Goal: Use online tool/utility: Utilize a website feature to perform a specific function

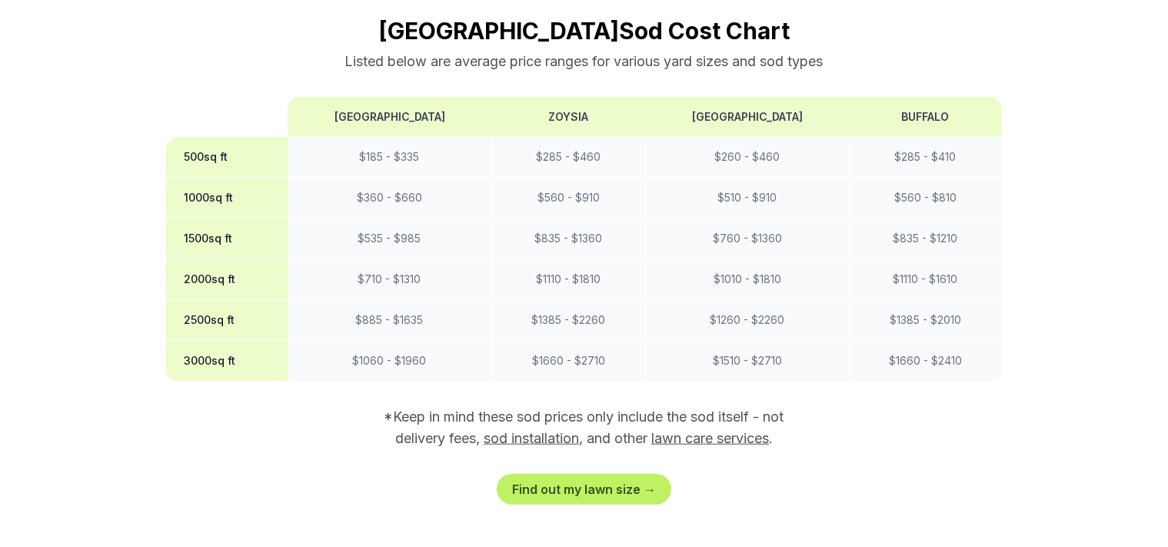
scroll to position [1461, 0]
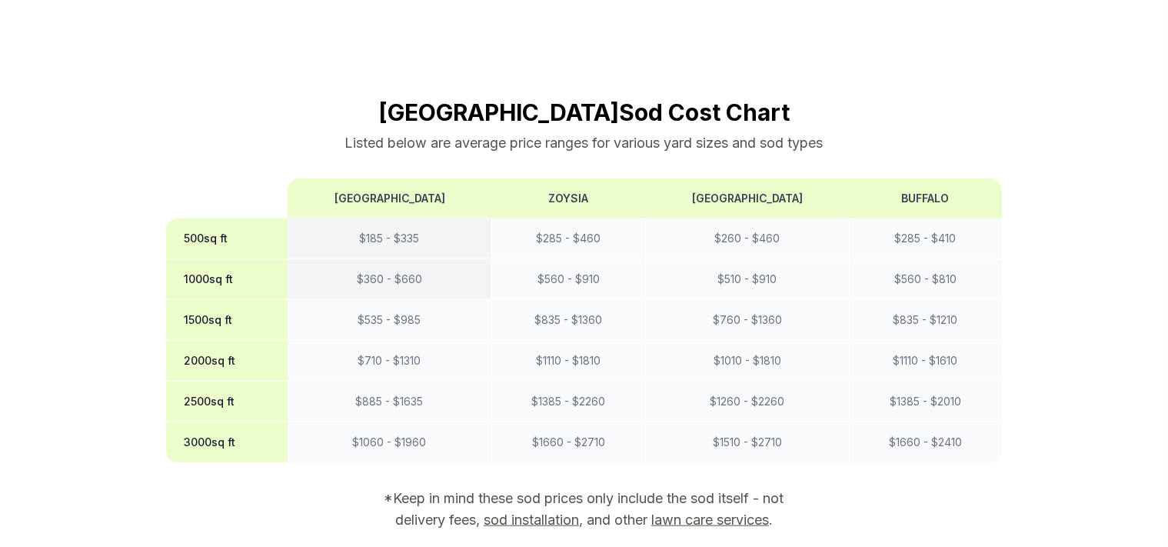
click at [367, 259] on td "$ 360 - $ 660" at bounding box center [390, 279] width 204 height 41
click at [192, 259] on th "1000 sq ft" at bounding box center [227, 279] width 122 height 41
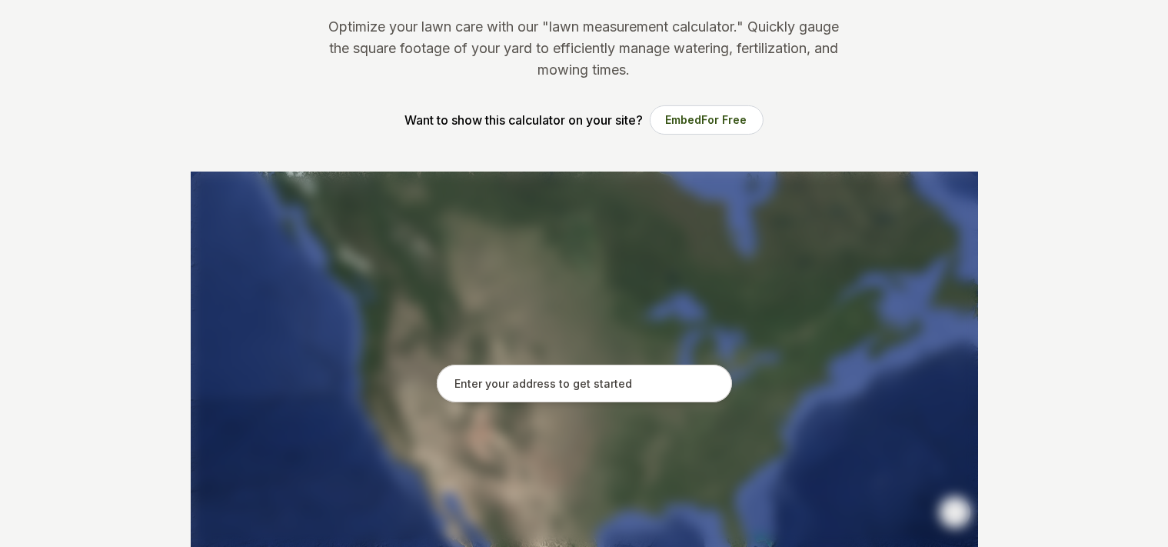
scroll to position [243, 0]
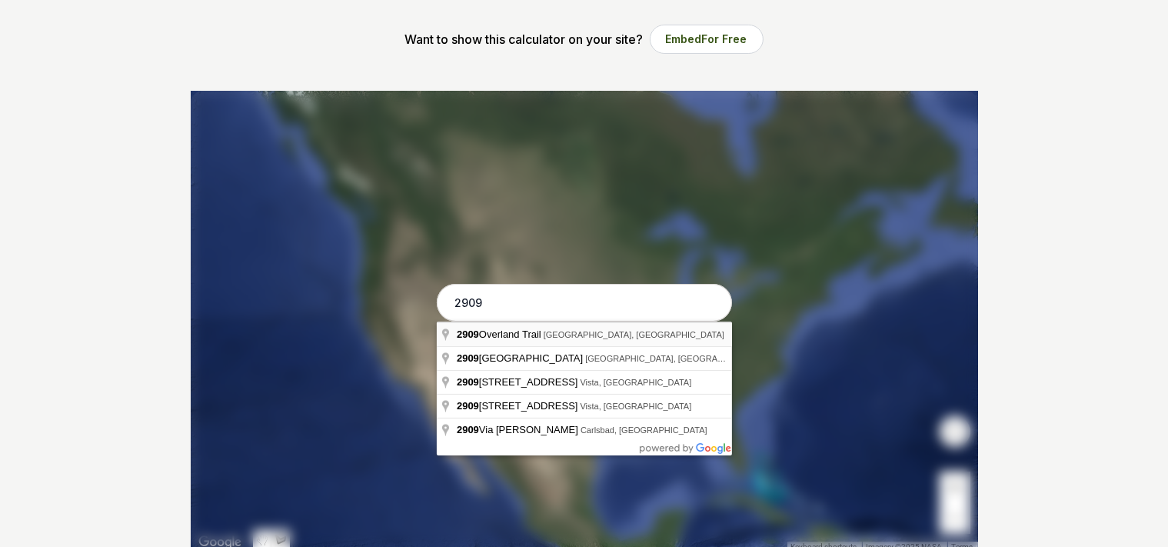
type input "[STREET_ADDRESS]"
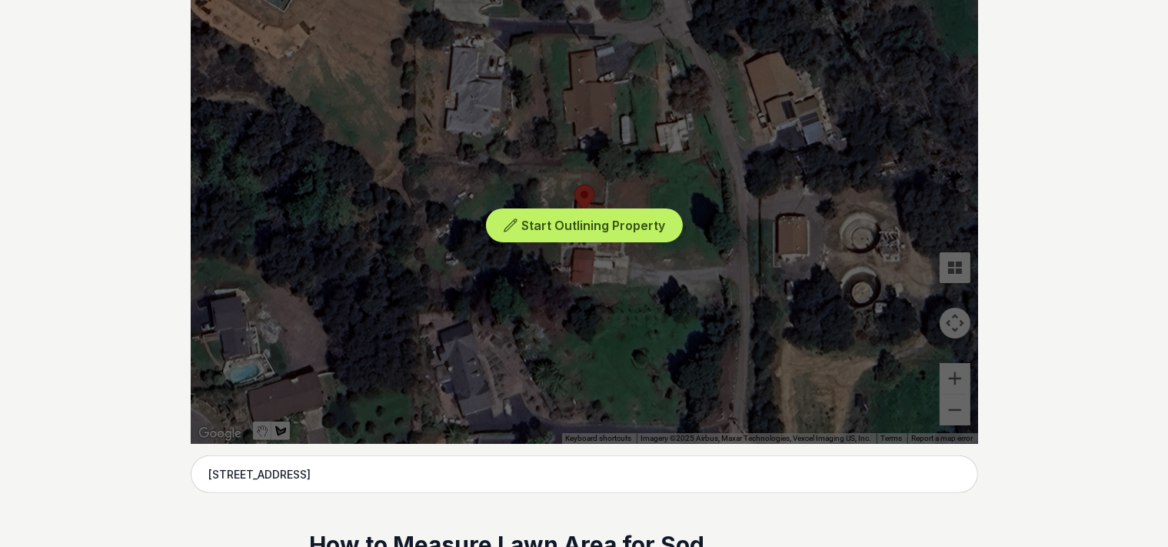
scroll to position [325, 0]
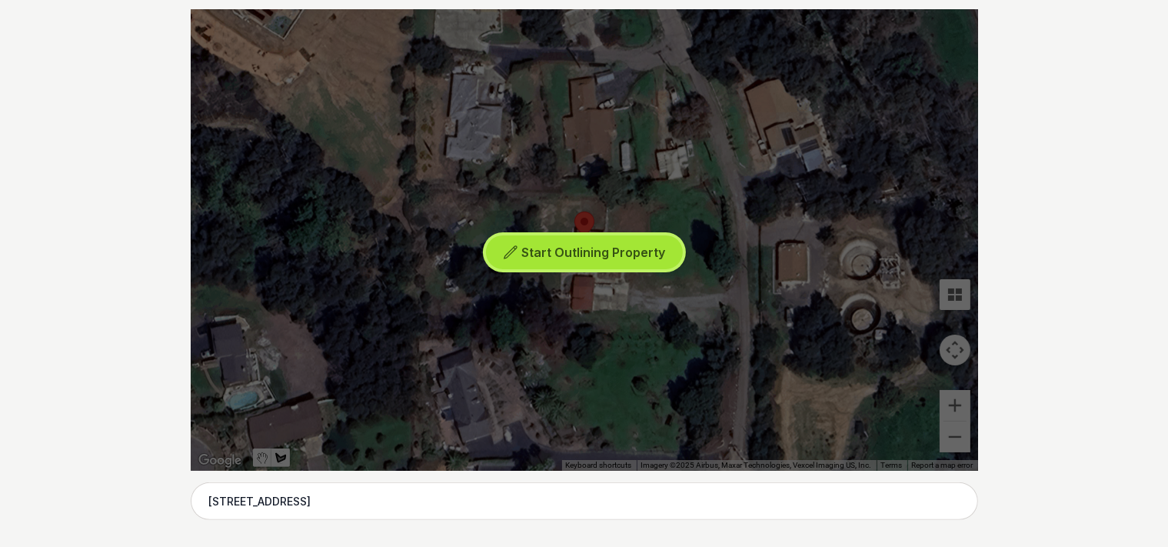
click at [599, 251] on span "Start Outlining Property" at bounding box center [593, 252] width 144 height 15
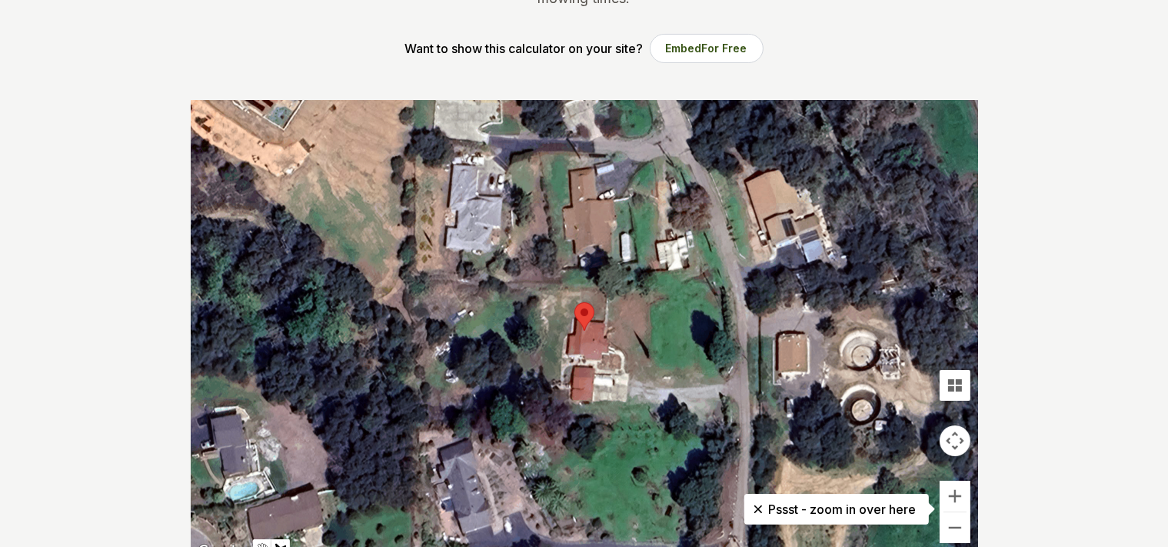
scroll to position [243, 0]
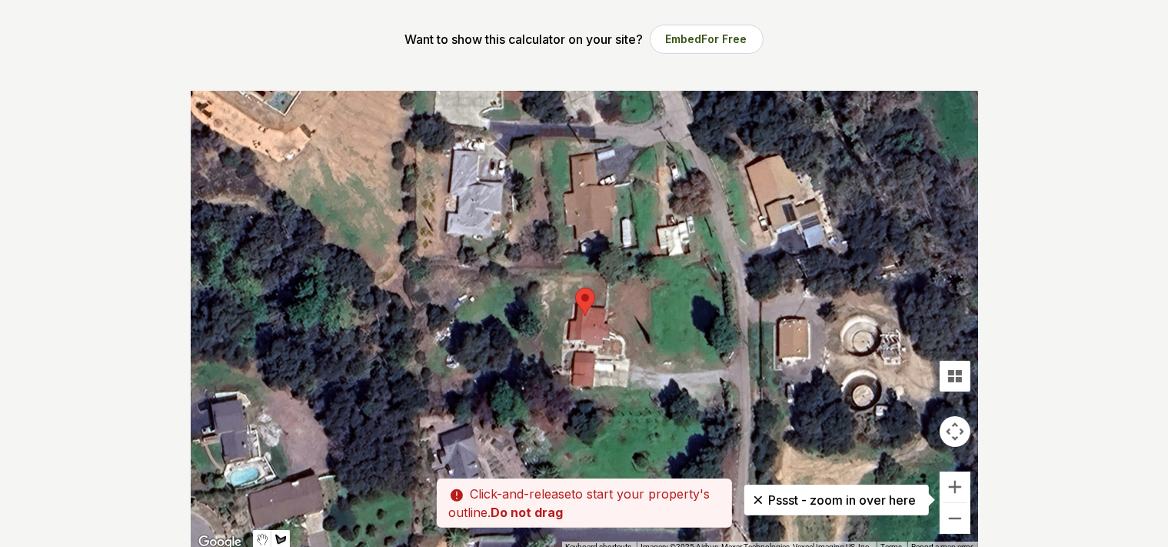
click at [631, 365] on div at bounding box center [585, 321] width 788 height 461
click at [631, 361] on div at bounding box center [585, 321] width 788 height 461
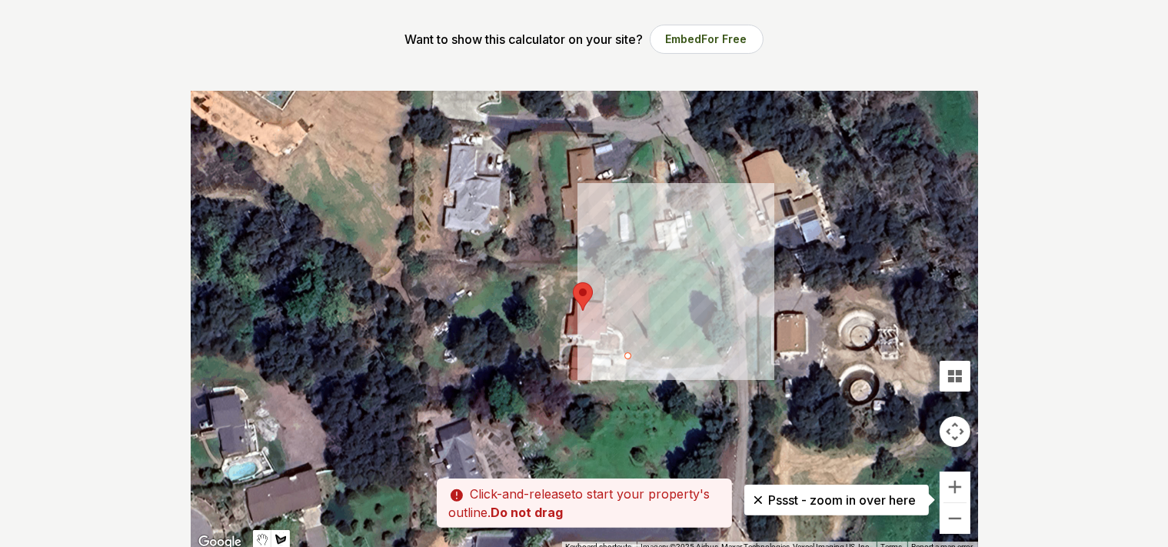
drag, startPoint x: 629, startPoint y: 350, endPoint x: 625, endPoint y: 342, distance: 8.6
click at [625, 342] on div at bounding box center [585, 321] width 788 height 461
click at [623, 331] on div at bounding box center [585, 321] width 788 height 461
click at [611, 326] on div at bounding box center [585, 321] width 788 height 461
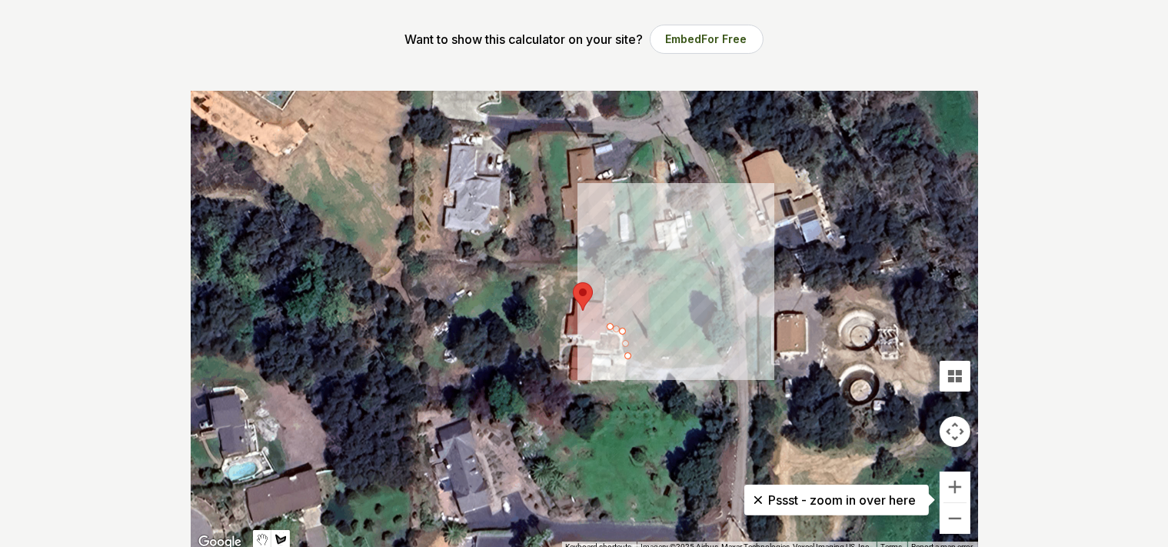
click at [609, 318] on div at bounding box center [585, 321] width 788 height 461
click at [607, 299] on div at bounding box center [585, 321] width 788 height 461
click at [609, 285] on div at bounding box center [585, 321] width 788 height 461
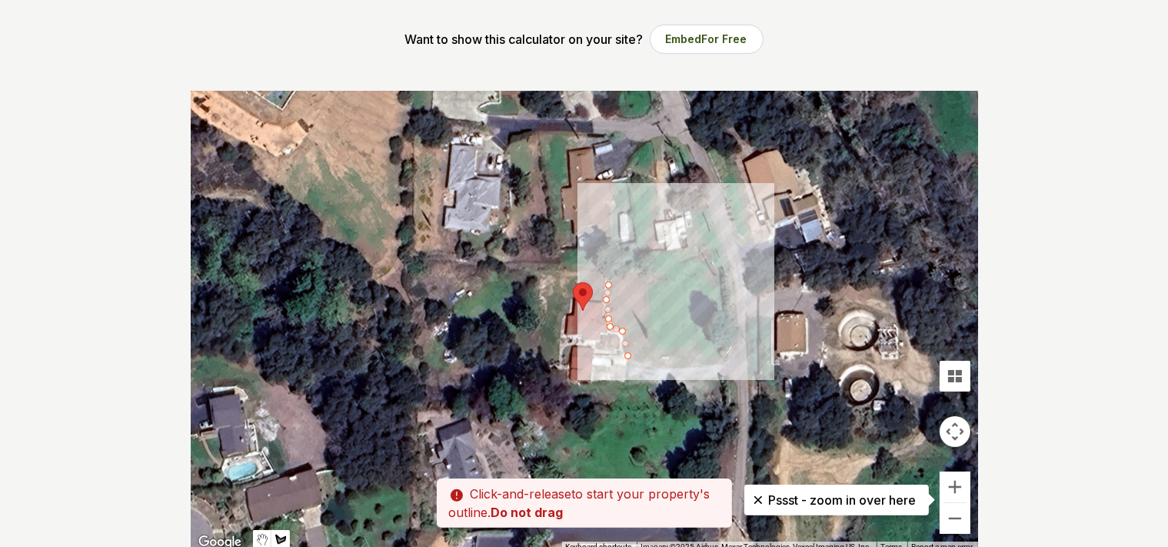
click at [608, 275] on div at bounding box center [585, 321] width 788 height 461
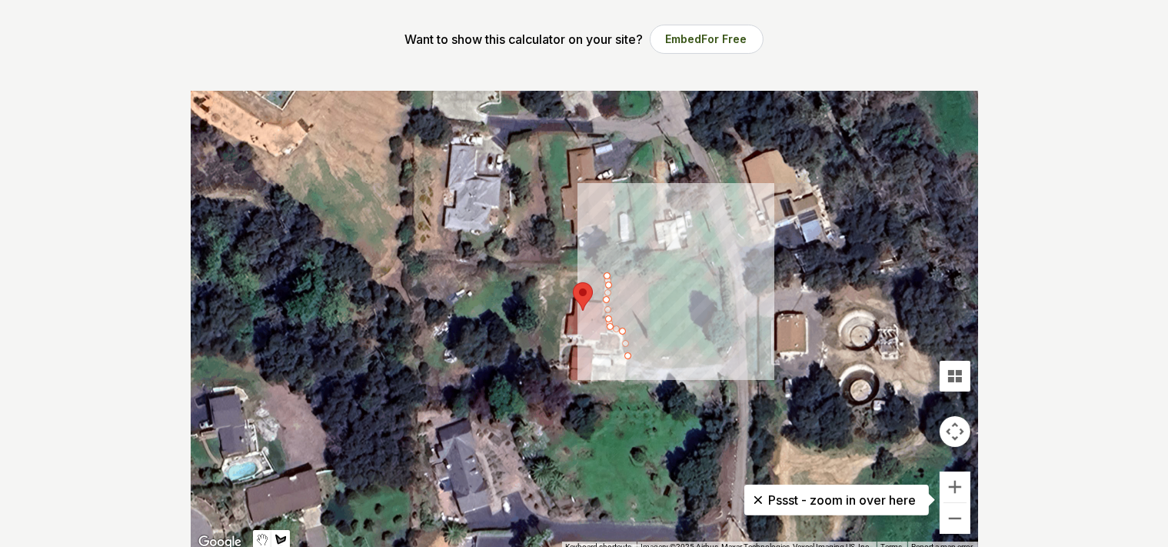
click at [649, 275] on div at bounding box center [585, 321] width 788 height 461
click at [653, 366] on div at bounding box center [585, 321] width 788 height 461
click at [631, 359] on div at bounding box center [585, 321] width 788 height 461
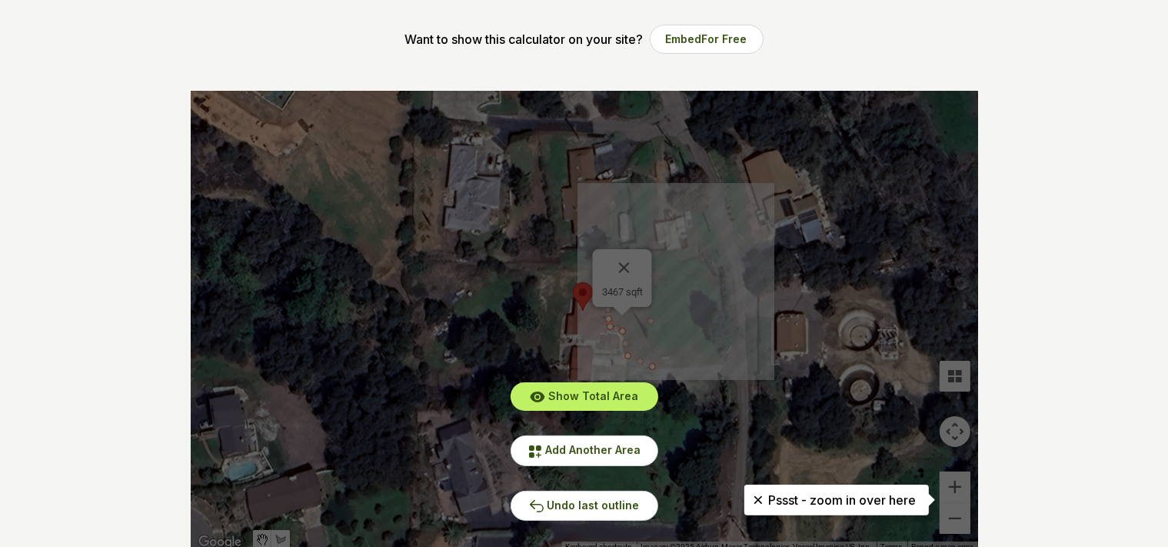
click at [198, 348] on div "Show Total Area Add Another Area Undo last outline" at bounding box center [585, 321] width 788 height 461
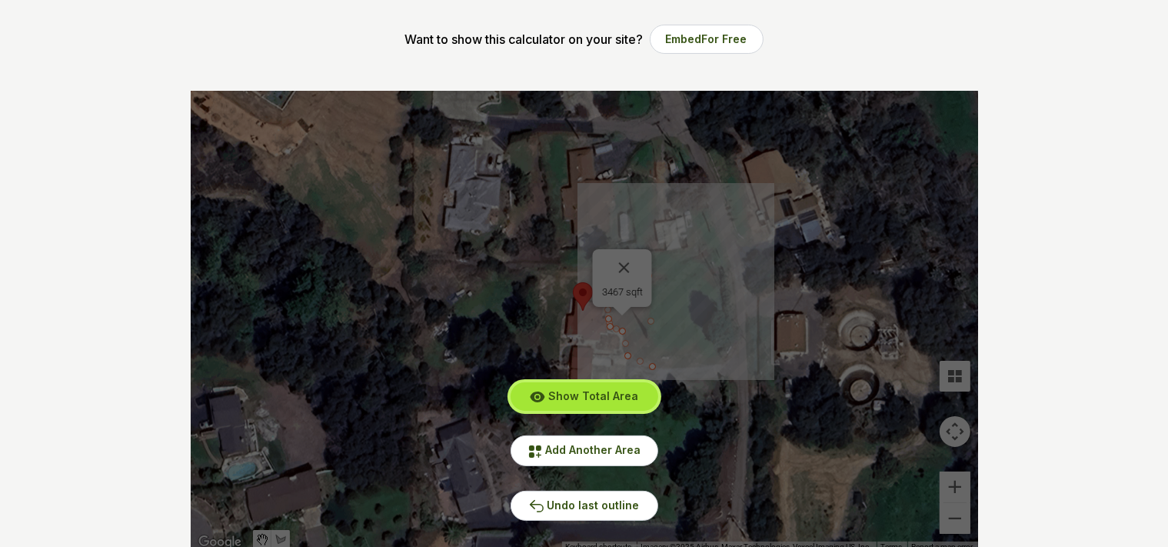
click at [588, 401] on span "Show Total Area" at bounding box center [593, 395] width 90 height 13
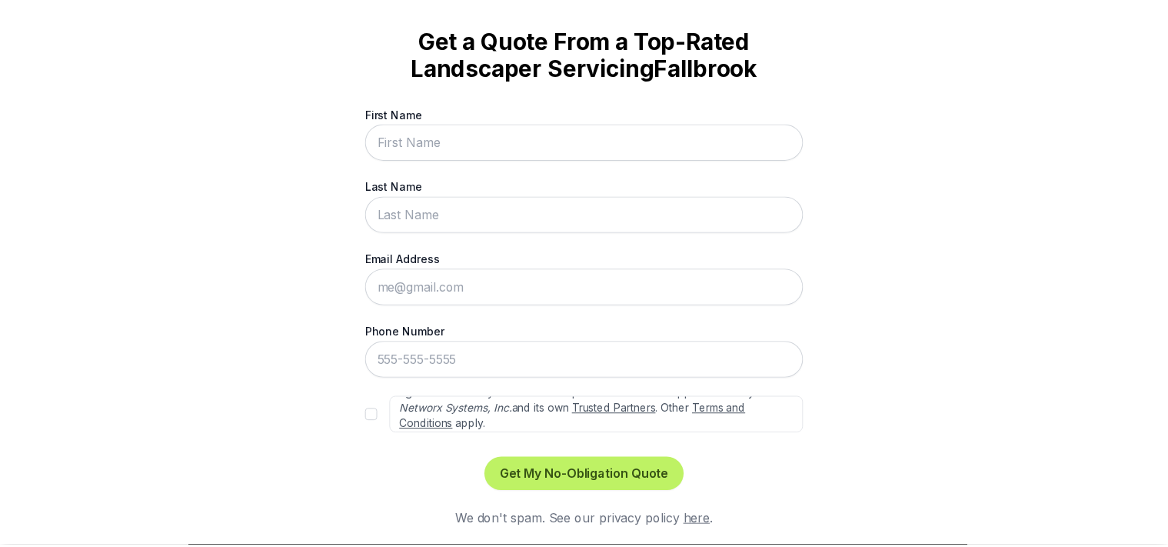
scroll to position [68, 0]
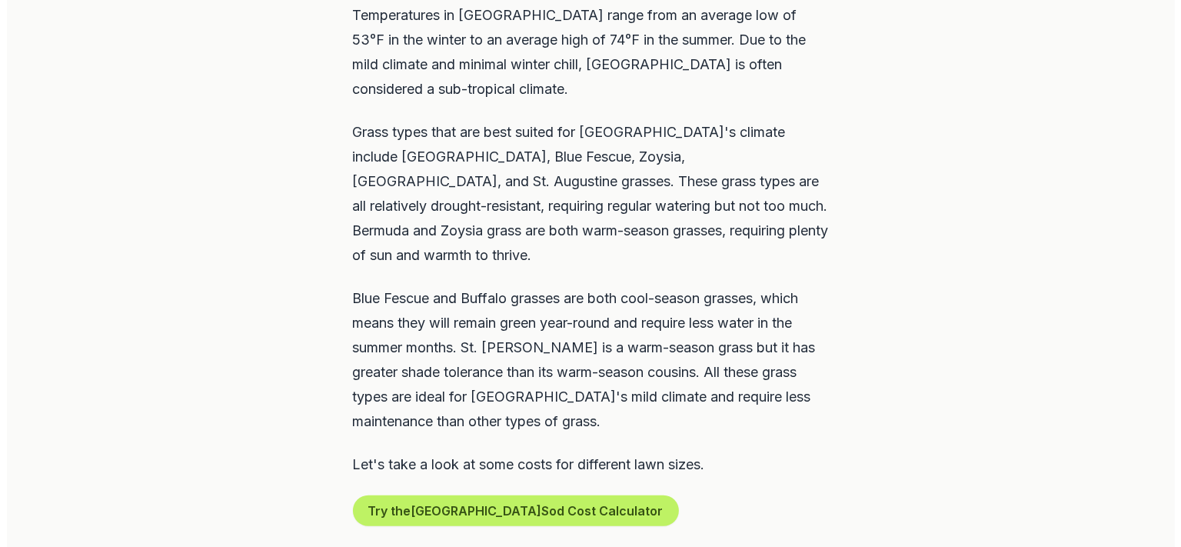
scroll to position [893, 0]
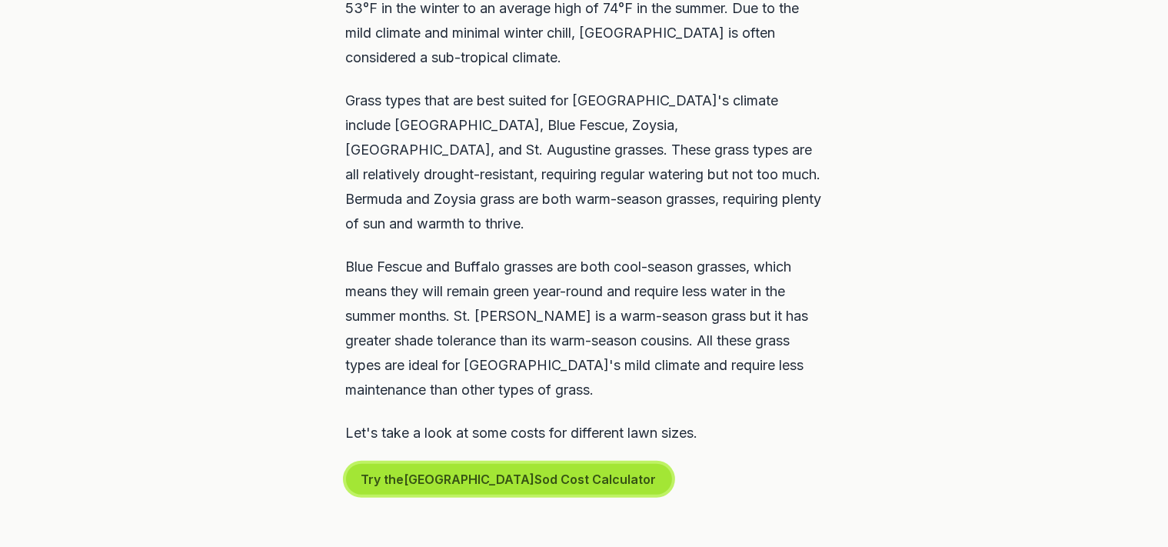
click at [427, 464] on button "Try the San Diego Sod Cost Calculator" at bounding box center [509, 479] width 326 height 31
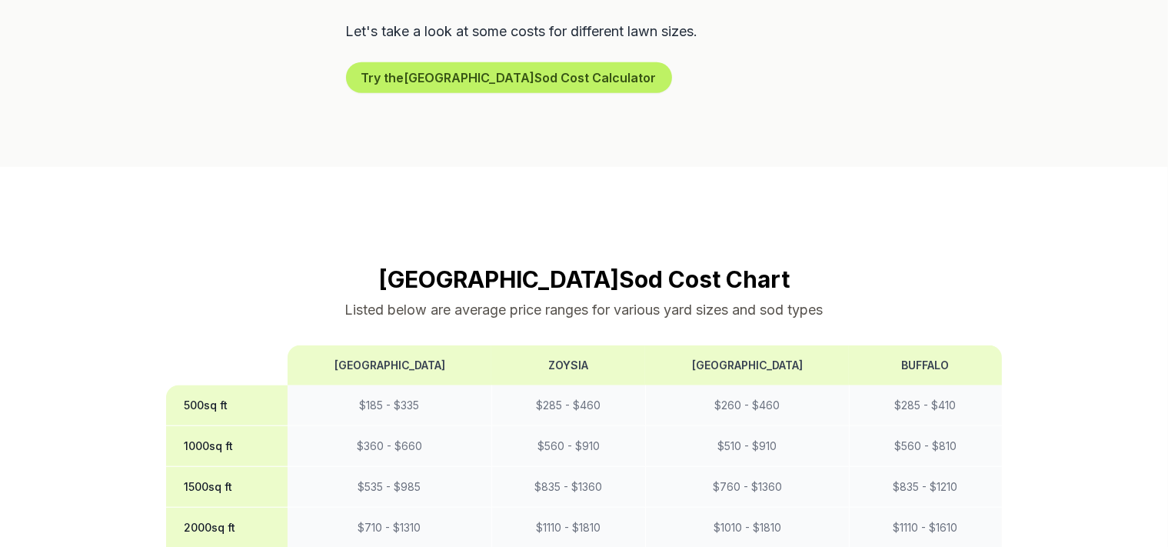
scroll to position [1461, 0]
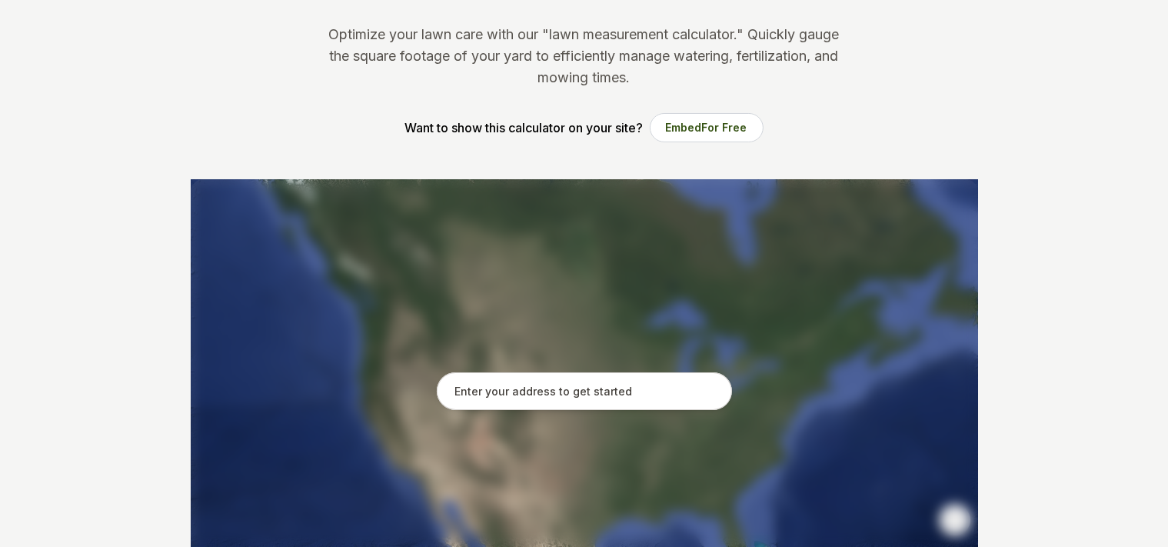
scroll to position [81, 0]
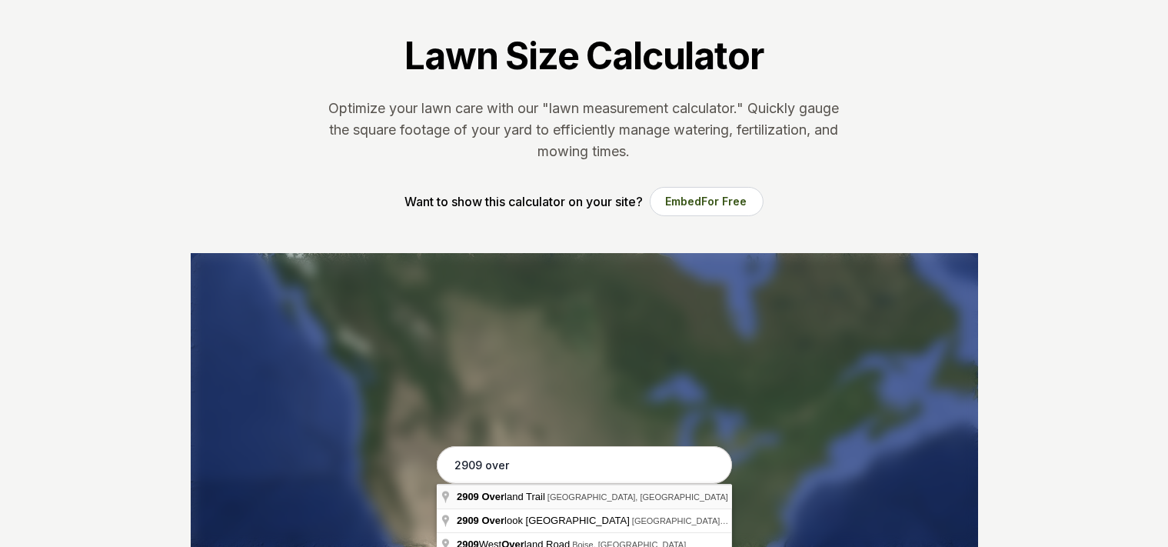
type input "[STREET_ADDRESS]"
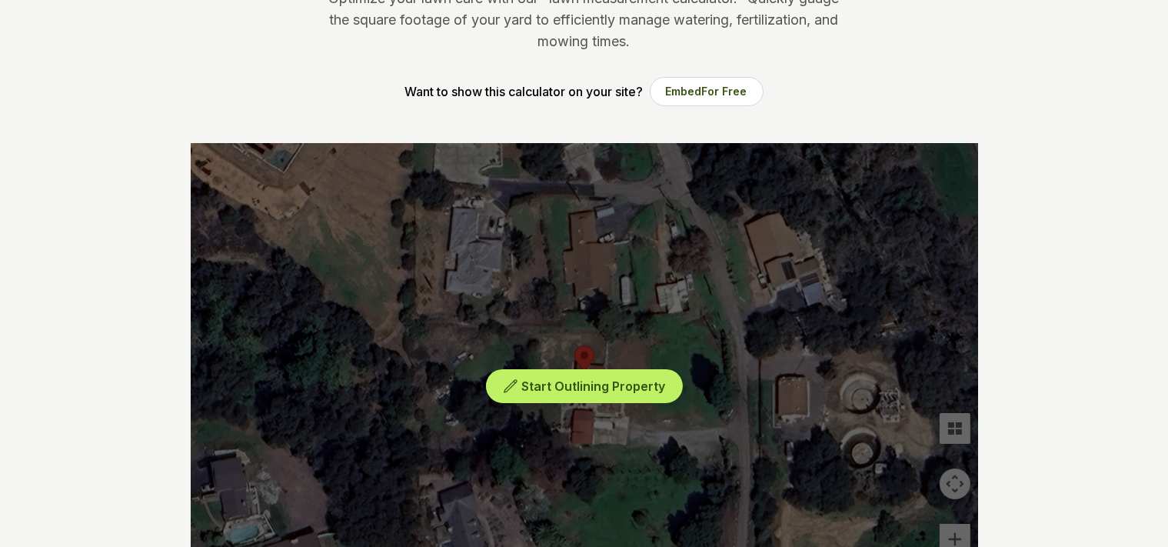
scroll to position [243, 0]
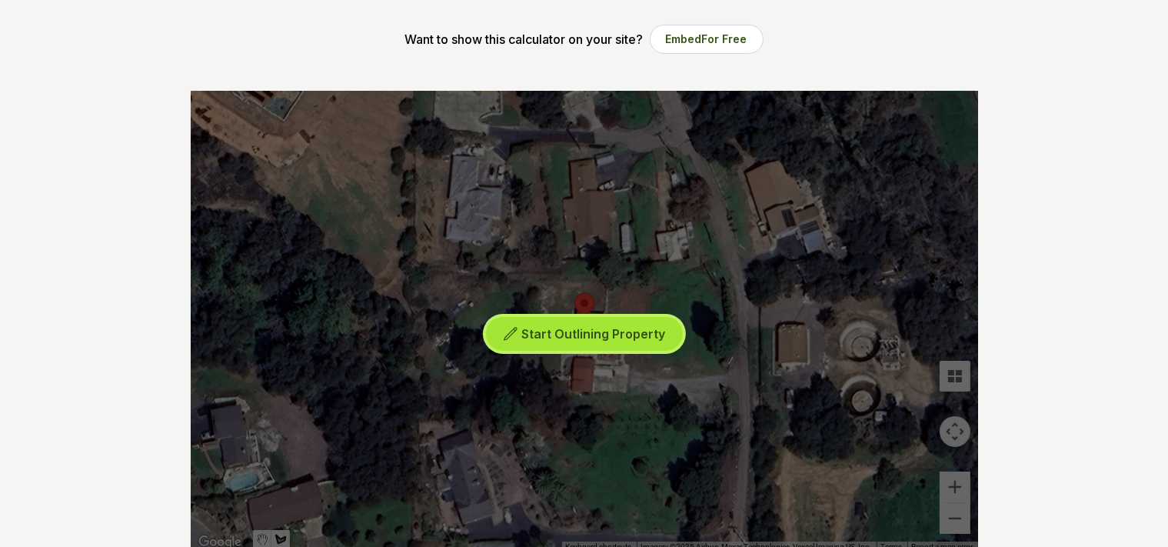
click at [584, 336] on span "Start Outlining Property" at bounding box center [593, 333] width 144 height 15
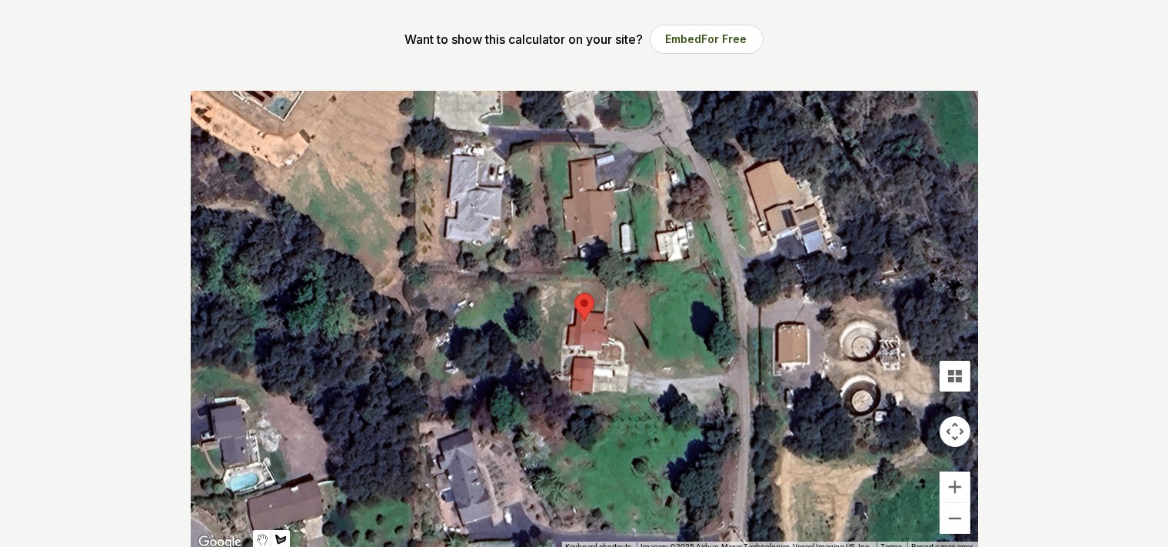
click at [624, 361] on div at bounding box center [585, 321] width 788 height 461
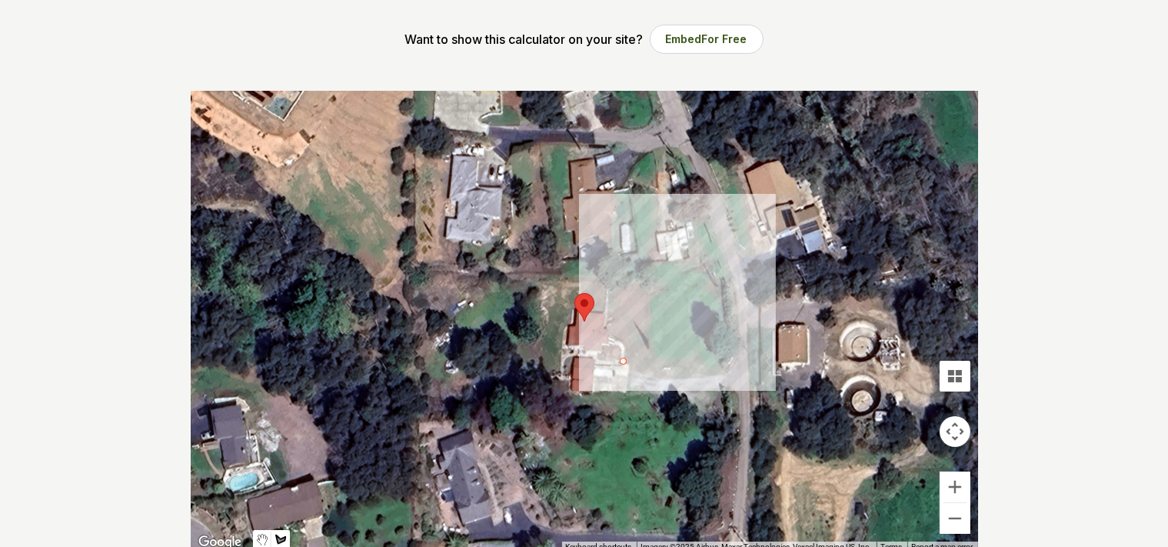
click at [655, 374] on div at bounding box center [585, 321] width 788 height 461
click at [648, 279] on div at bounding box center [585, 321] width 788 height 461
click at [607, 277] on div at bounding box center [585, 321] width 788 height 461
click at [605, 324] on div at bounding box center [585, 321] width 788 height 461
click at [605, 334] on div at bounding box center [585, 321] width 788 height 461
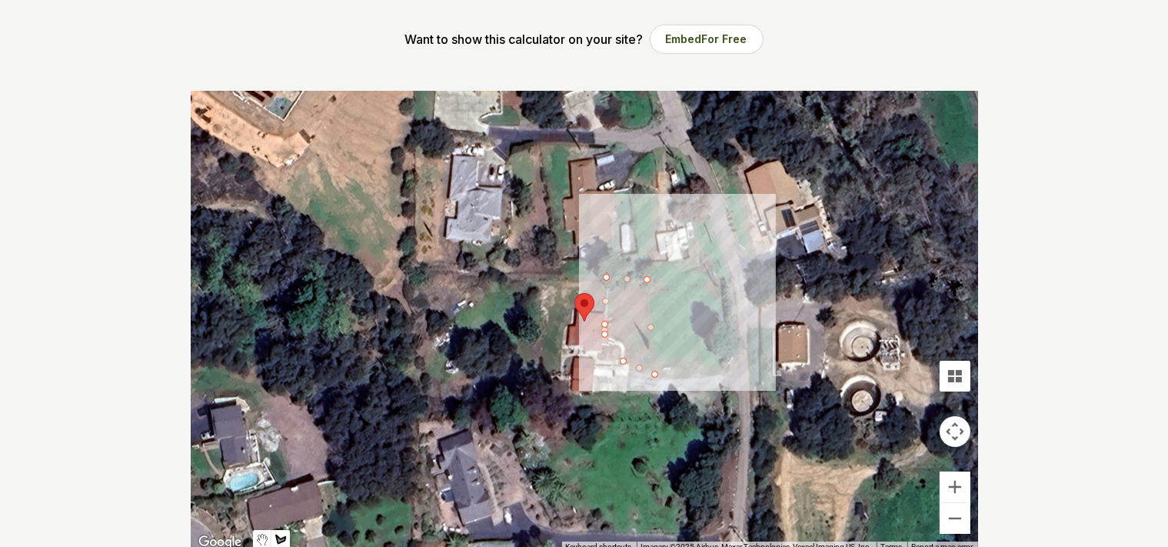
click at [624, 341] on div at bounding box center [585, 321] width 788 height 461
click at [627, 355] on div at bounding box center [585, 321] width 788 height 461
click at [621, 358] on div at bounding box center [585, 321] width 788 height 461
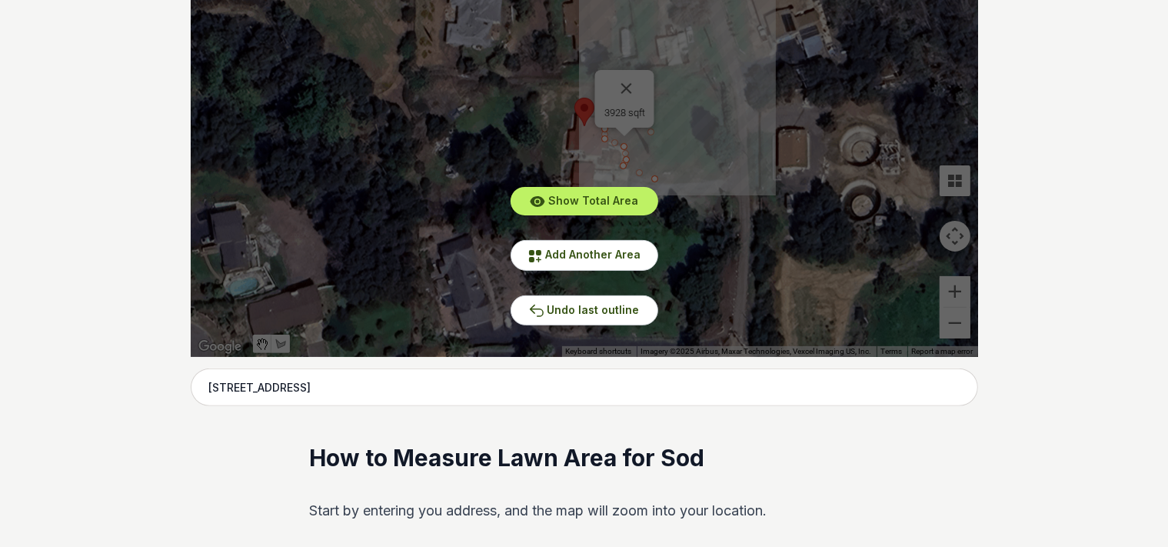
scroll to position [406, 0]
